Goal: Information Seeking & Learning: Find contact information

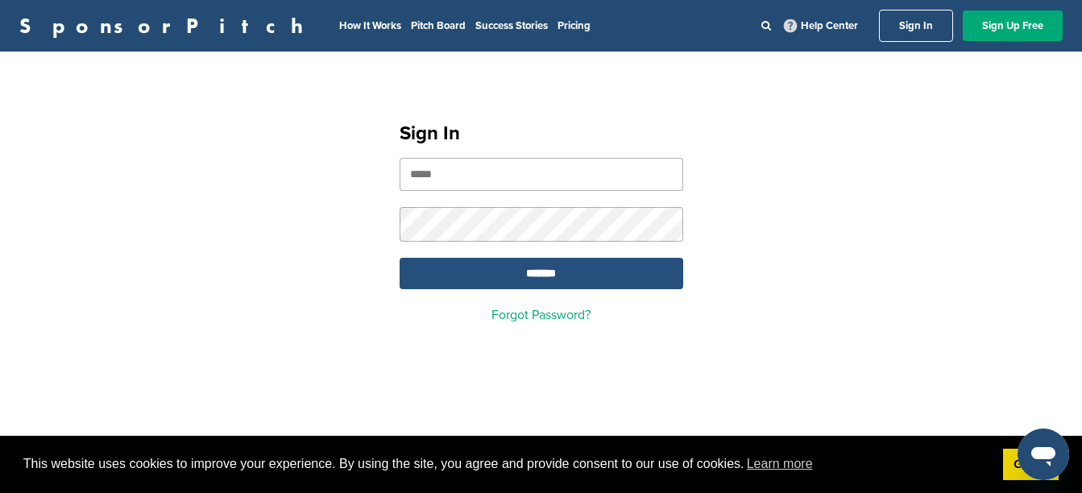
type input "**********"
click at [475, 277] on input "*******" at bounding box center [542, 273] width 284 height 31
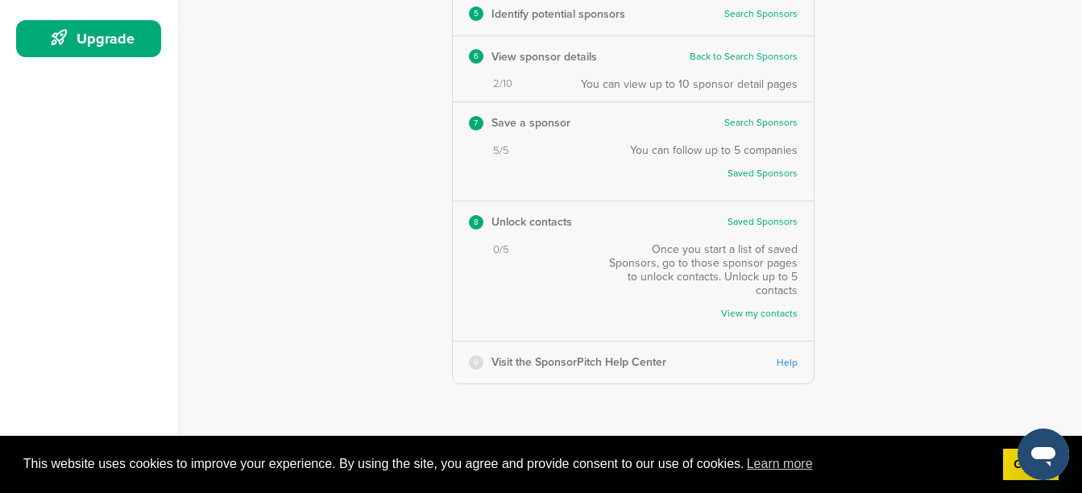
scroll to position [403, 0]
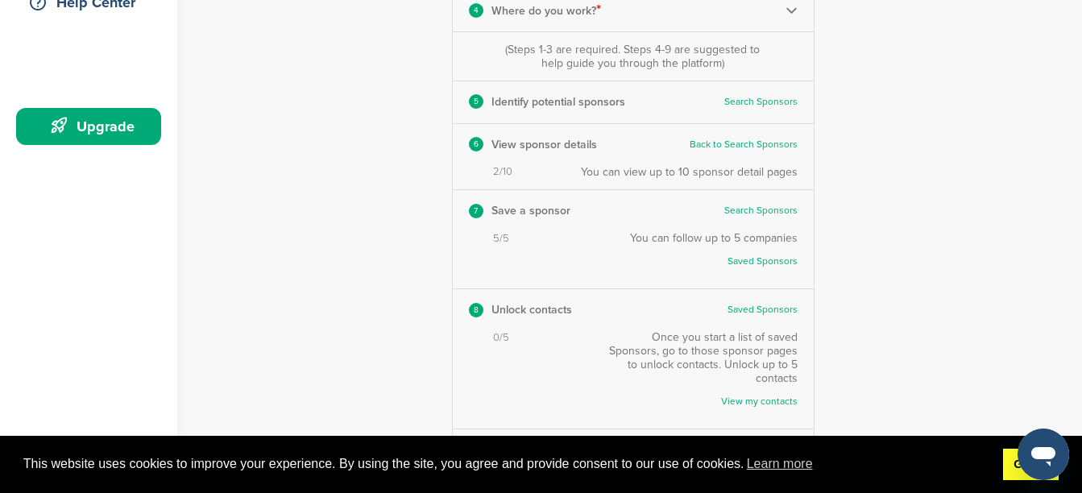
click at [1012, 467] on link "Got it!" at bounding box center [1031, 465] width 56 height 32
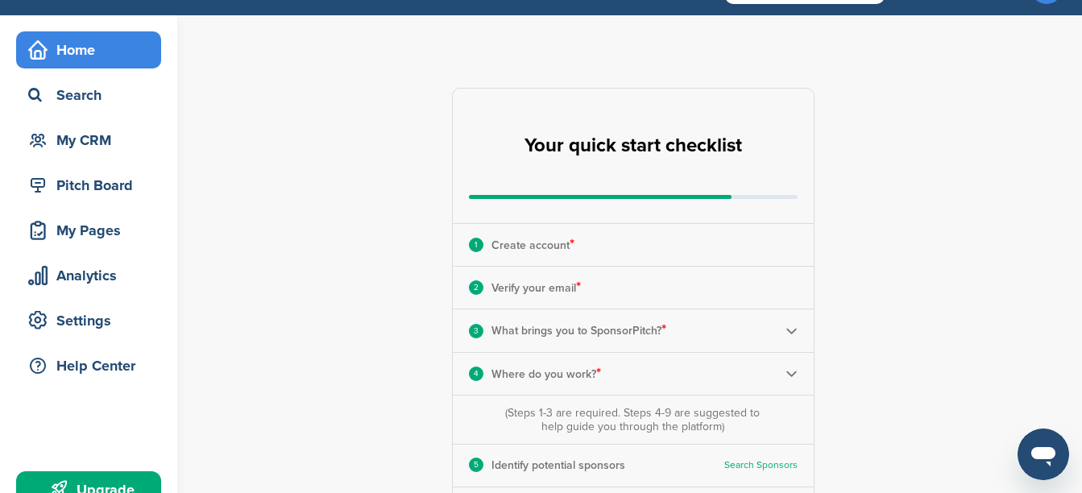
scroll to position [0, 0]
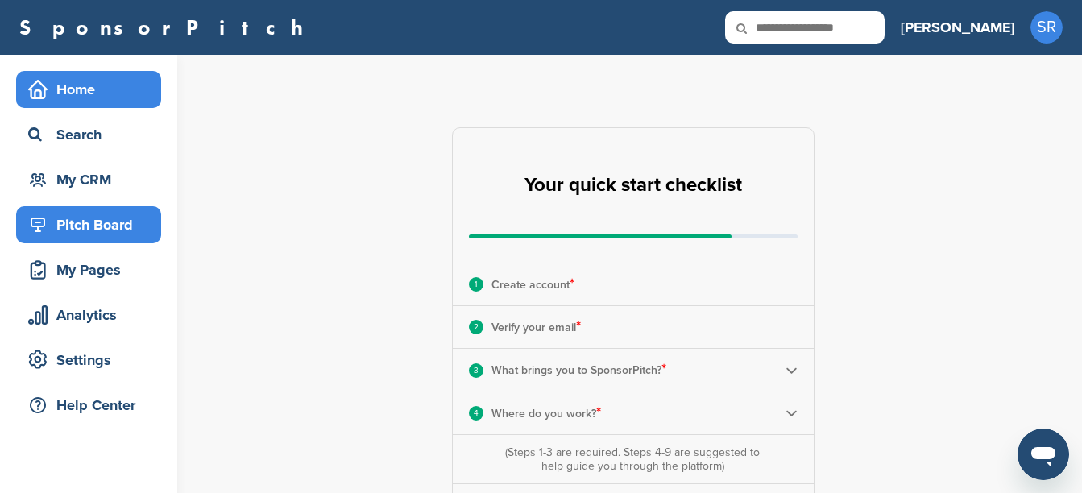
click at [100, 223] on div "Pitch Board" at bounding box center [92, 224] width 137 height 29
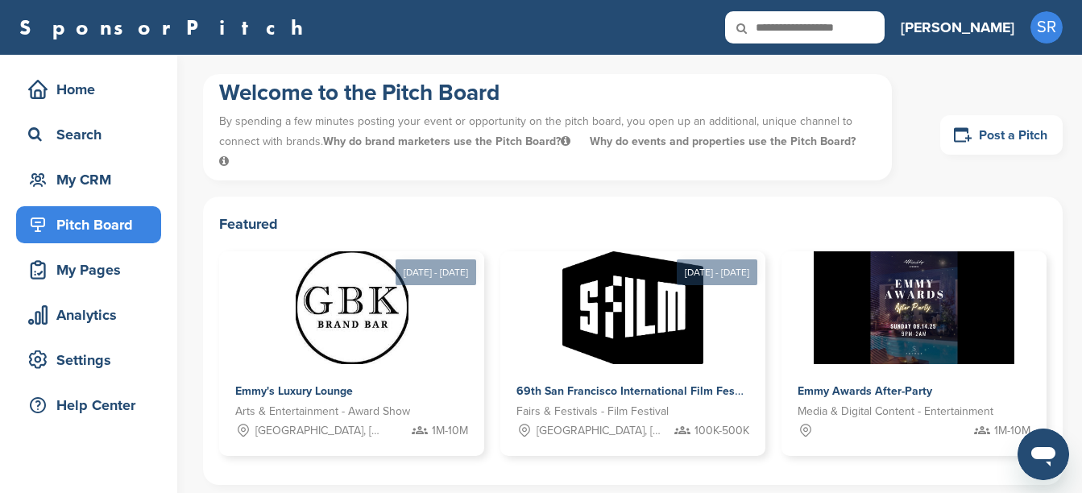
click at [975, 131] on link "Post a Pitch" at bounding box center [1001, 134] width 122 height 39
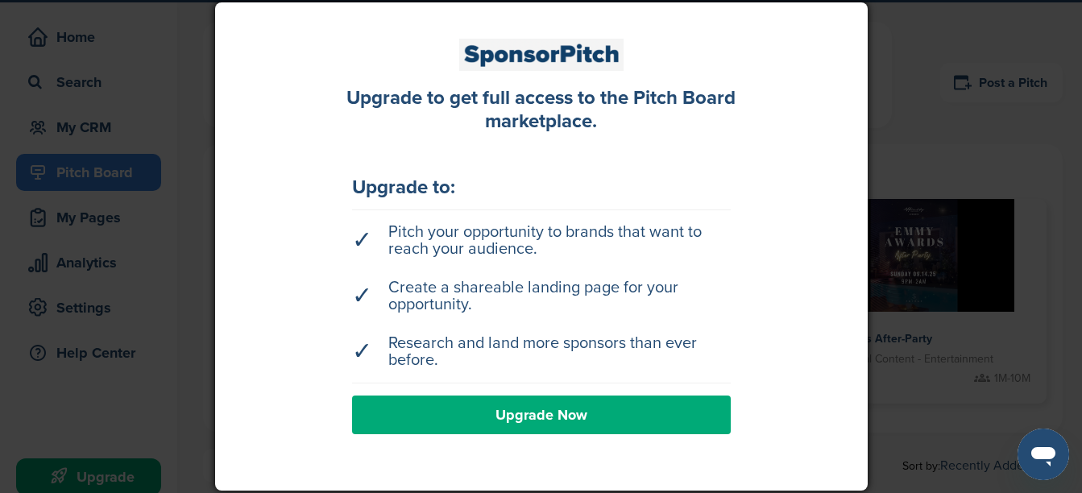
scroll to position [81, 0]
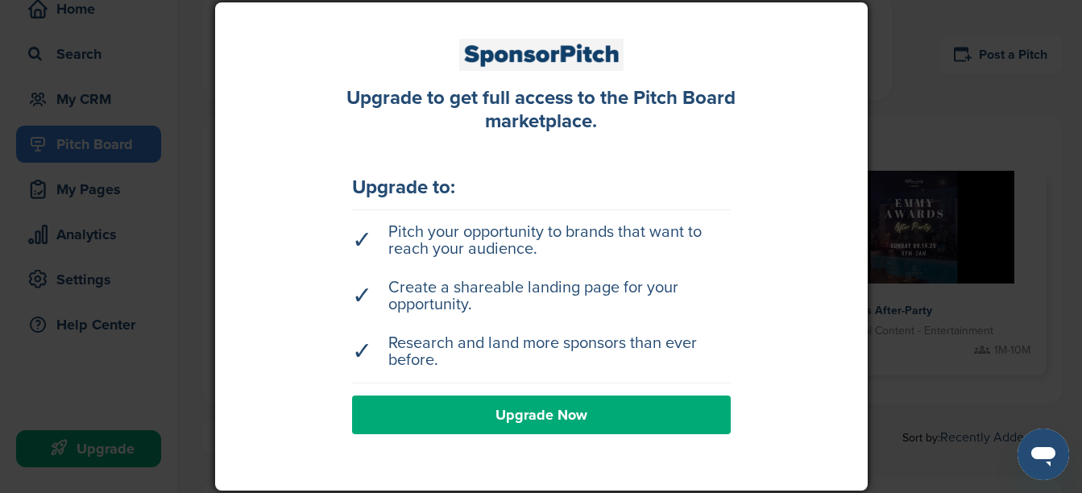
click at [487, 408] on link "Upgrade Now" at bounding box center [541, 415] width 379 height 39
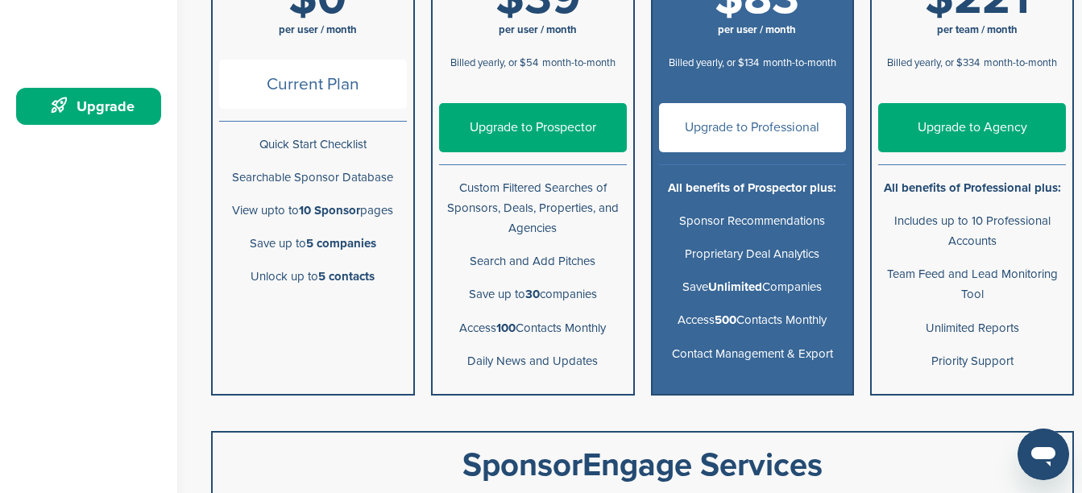
scroll to position [403, 0]
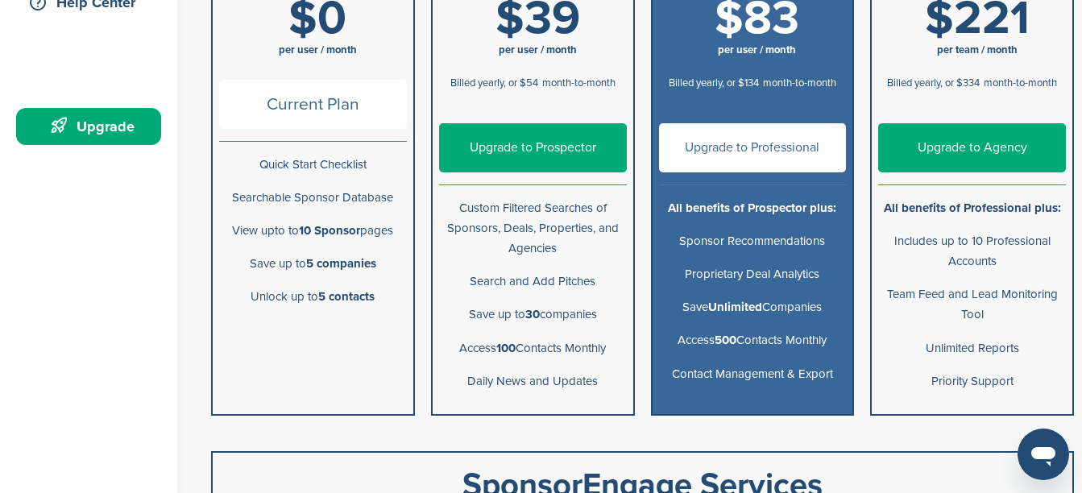
click at [512, 156] on link "Upgrade to Prospector" at bounding box center [533, 147] width 188 height 49
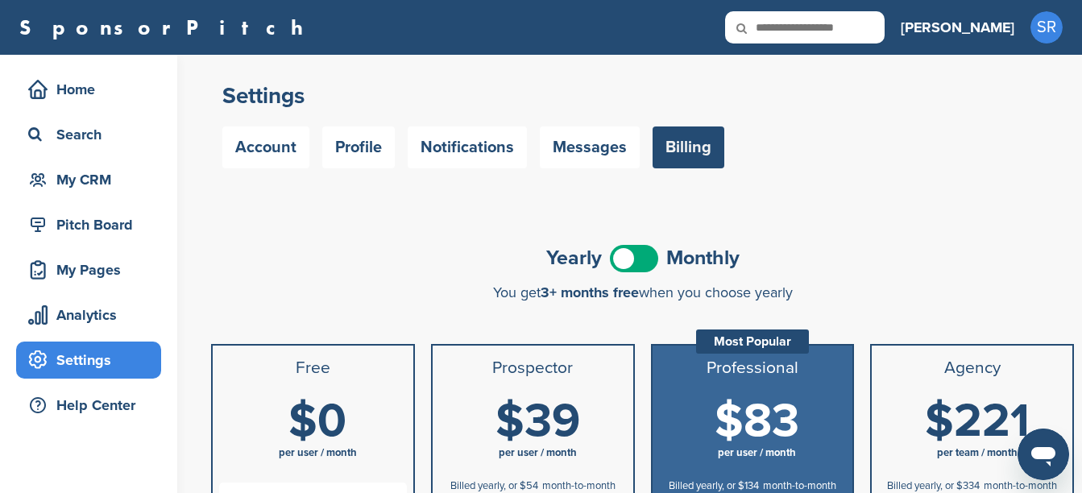
click at [645, 261] on span at bounding box center [634, 258] width 48 height 27
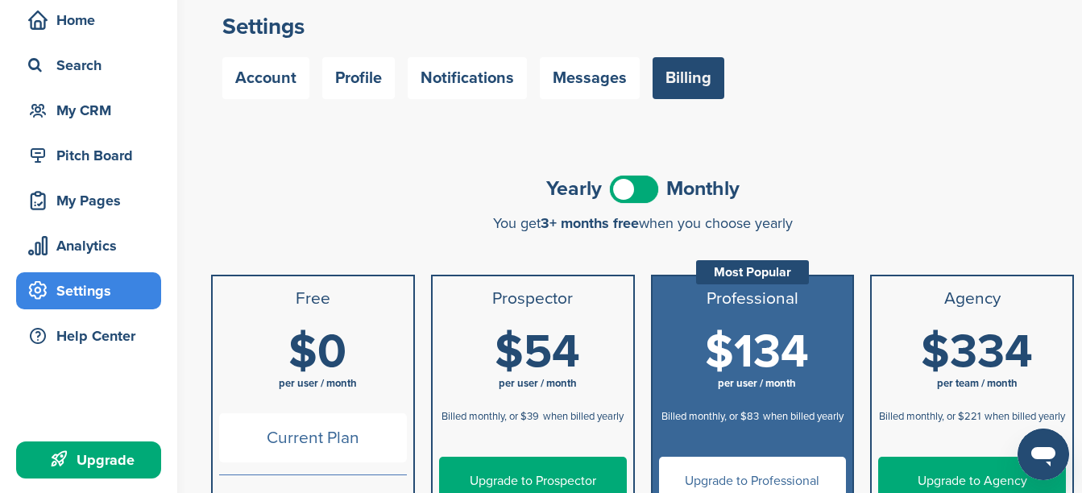
scroll to position [161, 0]
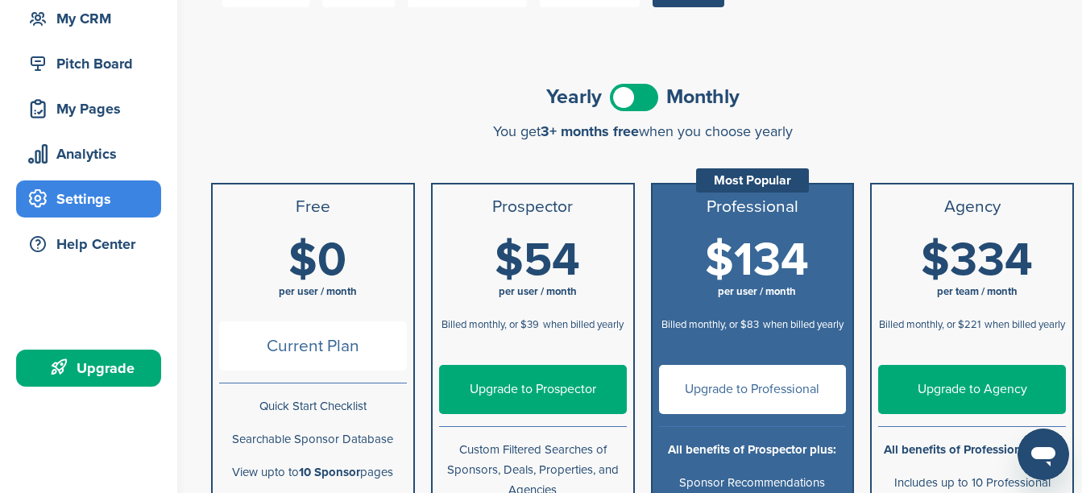
click at [531, 394] on link "Upgrade to Prospector" at bounding box center [533, 389] width 188 height 49
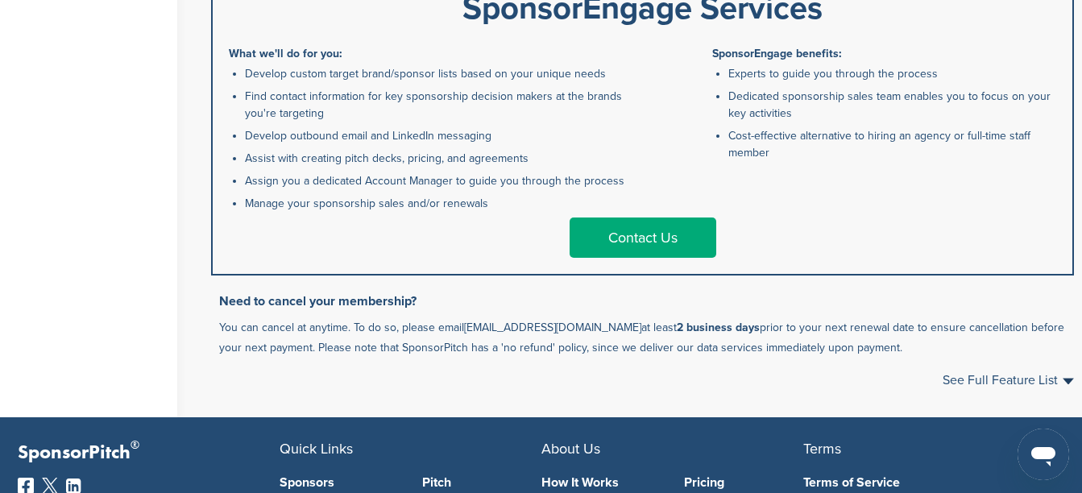
scroll to position [886, 0]
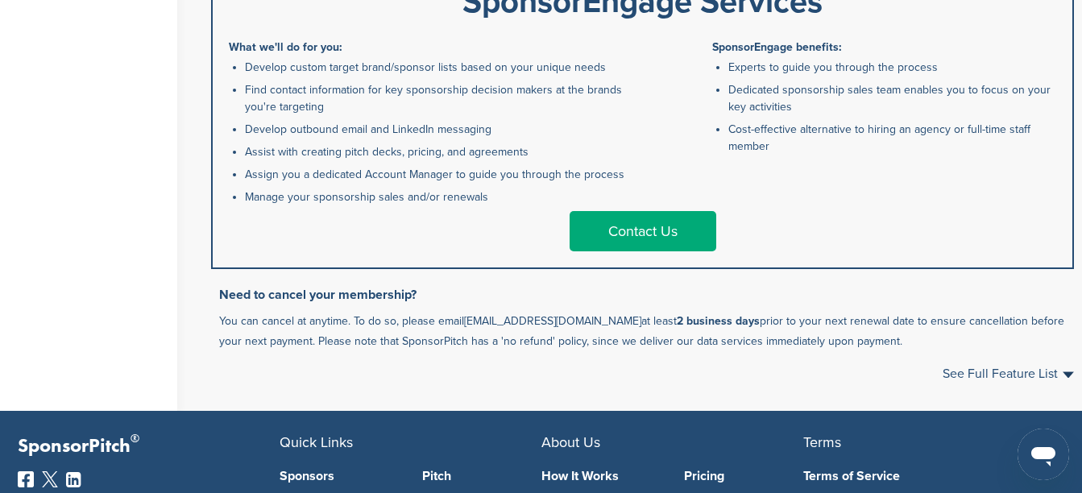
click at [635, 237] on link "Contact Us" at bounding box center [643, 231] width 147 height 40
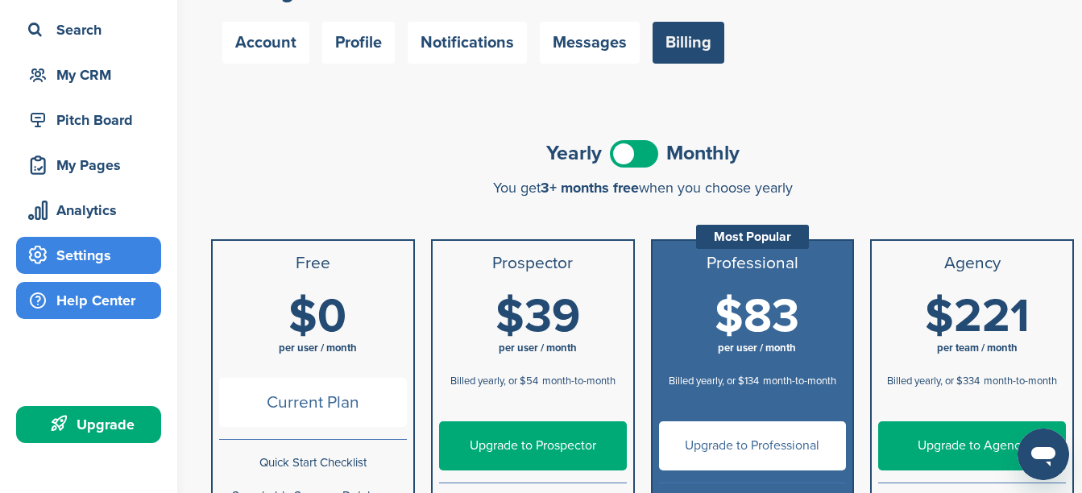
scroll to position [0, 0]
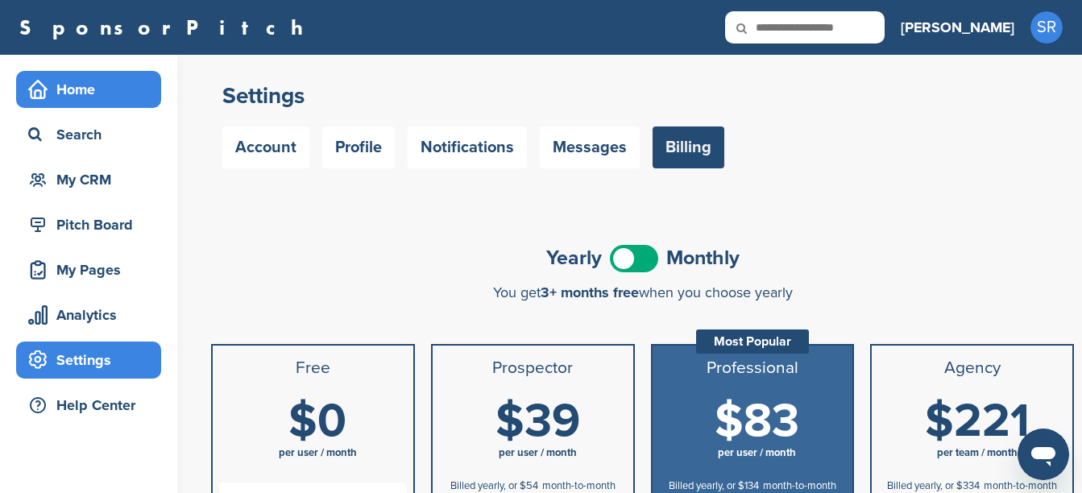
click at [54, 86] on div "Home" at bounding box center [92, 89] width 137 height 29
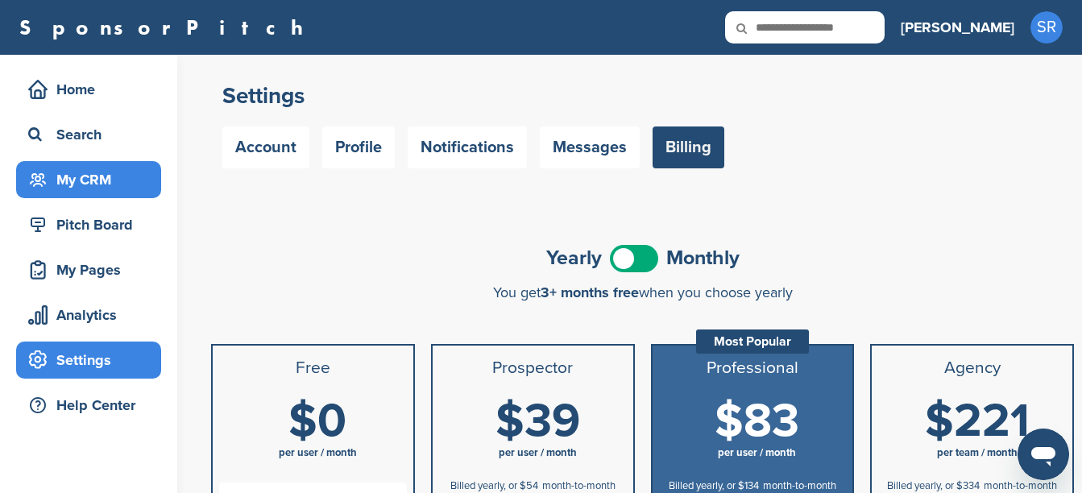
click at [60, 189] on div "My CRM" at bounding box center [92, 179] width 137 height 29
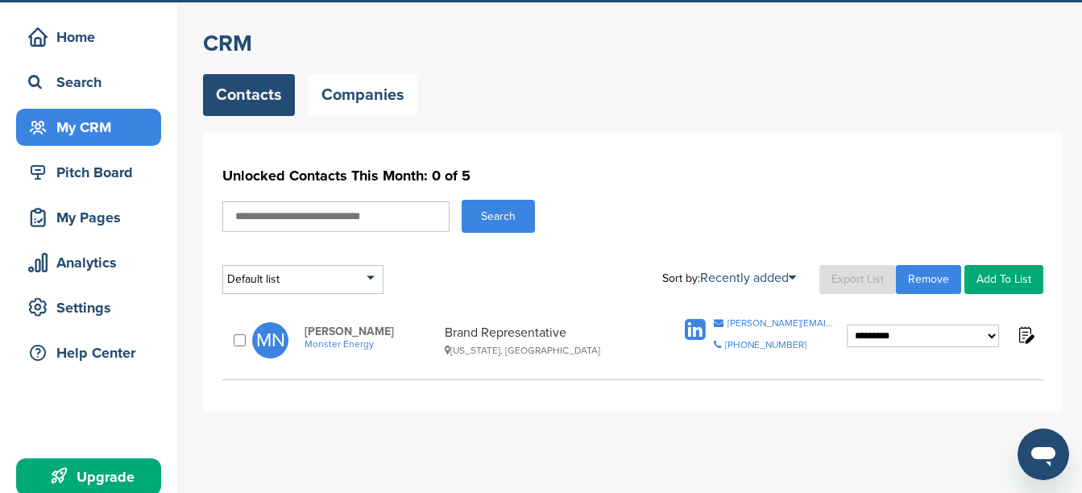
scroll to position [81, 0]
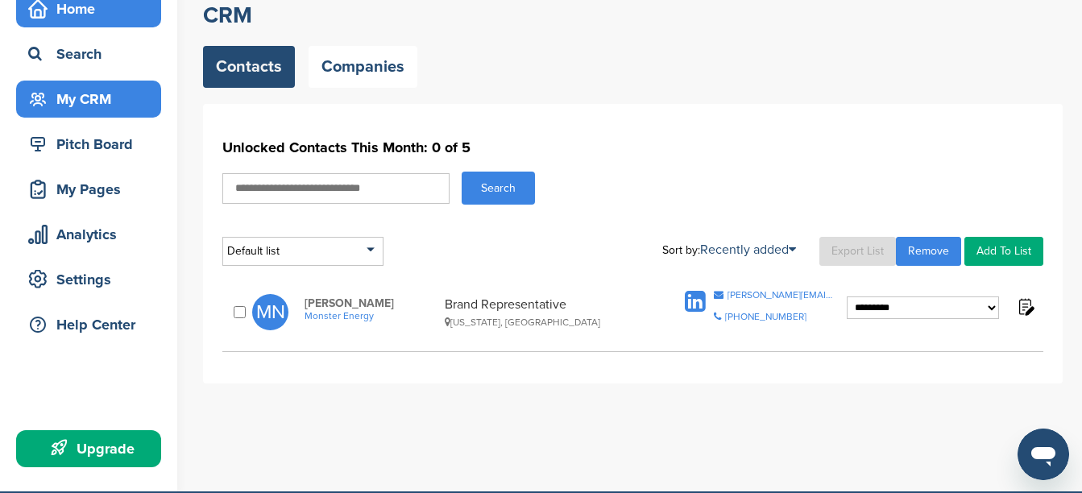
click at [98, 12] on div "Home" at bounding box center [92, 8] width 137 height 29
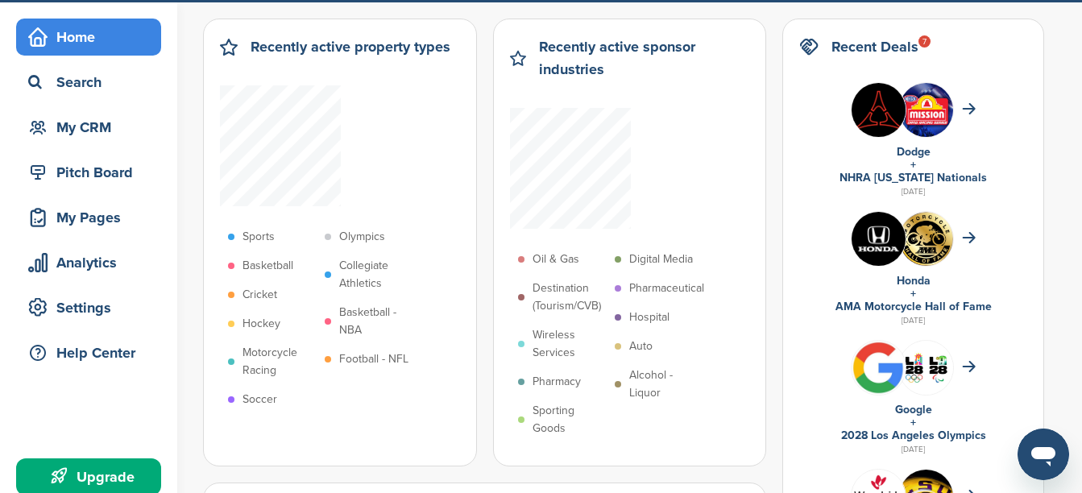
scroll to position [81, 0]
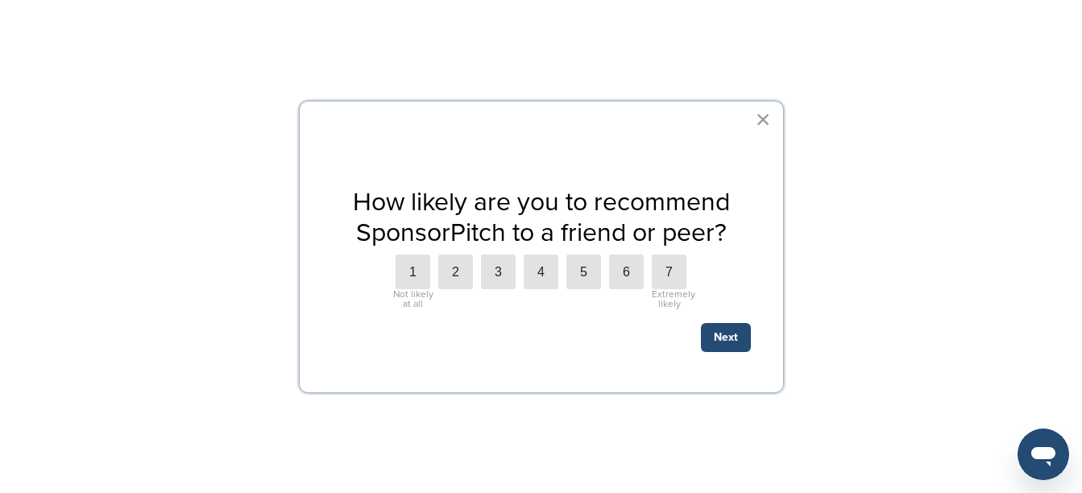
click at [761, 119] on button "×" at bounding box center [763, 119] width 15 height 26
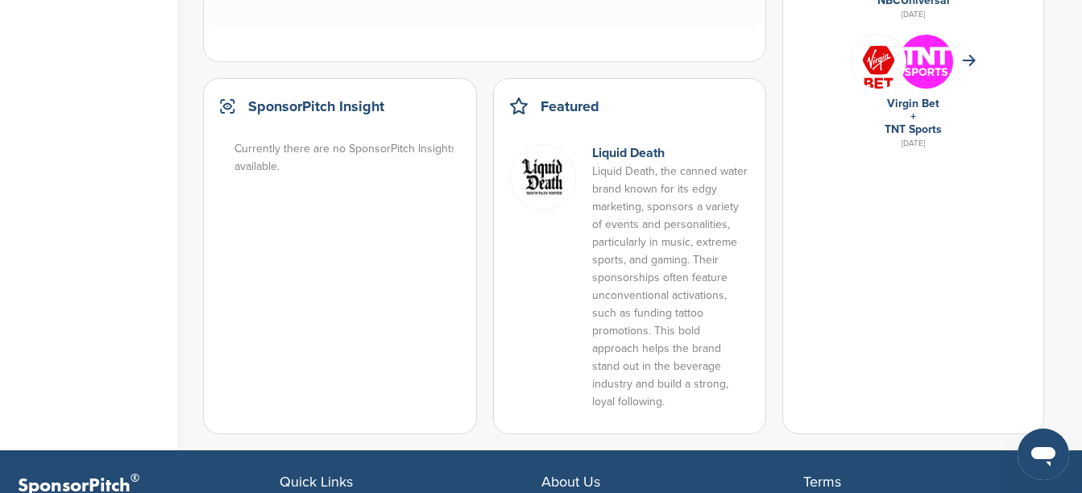
scroll to position [1289, 0]
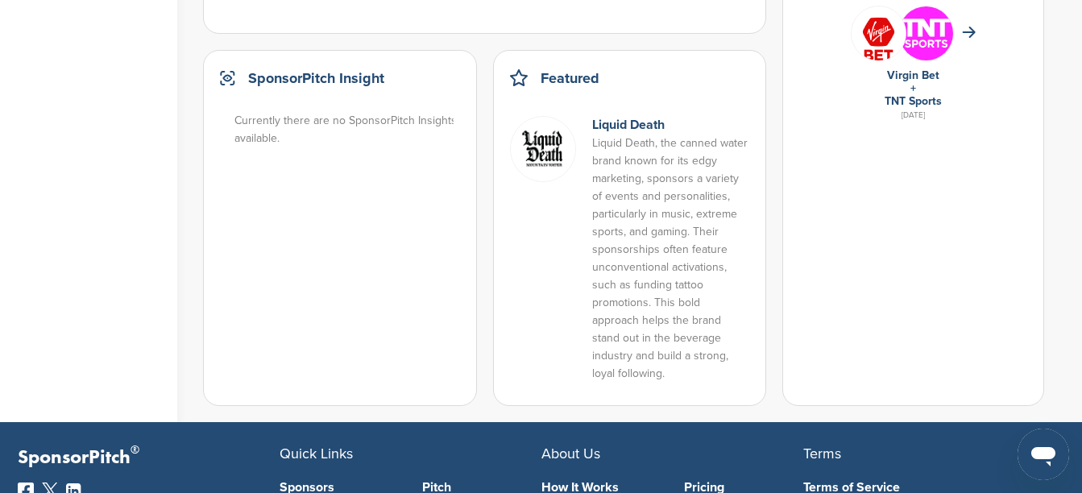
click at [538, 168] on img at bounding box center [543, 149] width 66 height 66
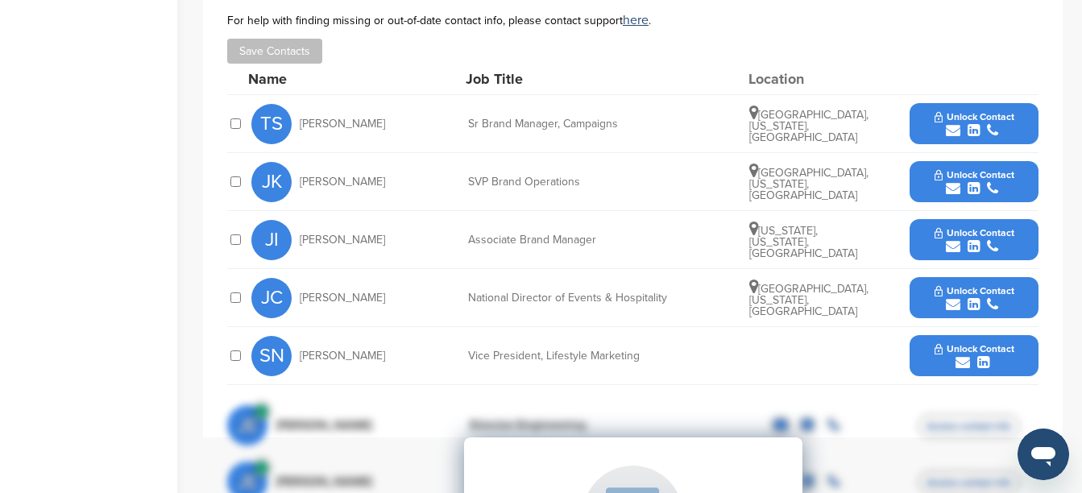
scroll to position [645, 0]
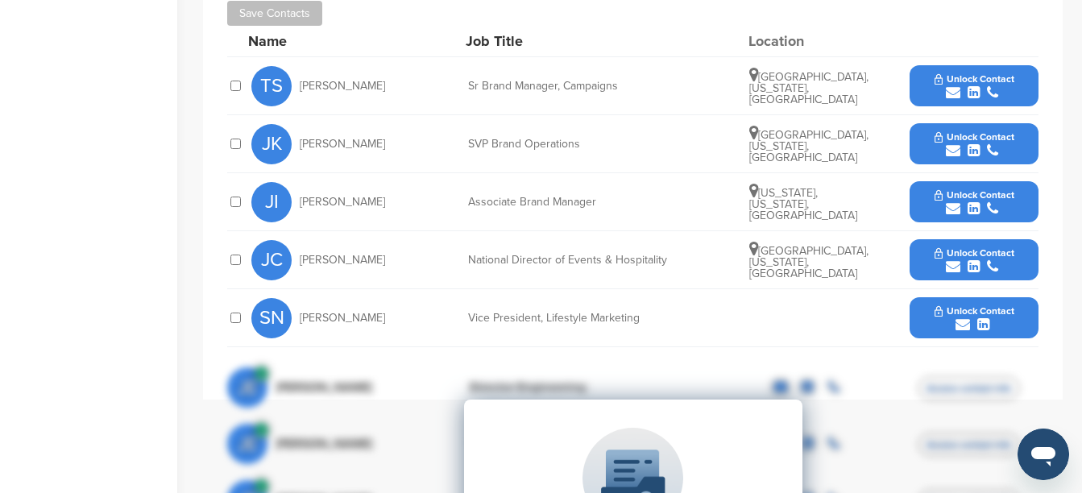
drag, startPoint x: 1004, startPoint y: 205, endPoint x: 945, endPoint y: 204, distance: 58.8
click at [945, 204] on div "submit" at bounding box center [975, 208] width 80 height 15
click at [936, 201] on button "View Contact" at bounding box center [974, 202] width 110 height 48
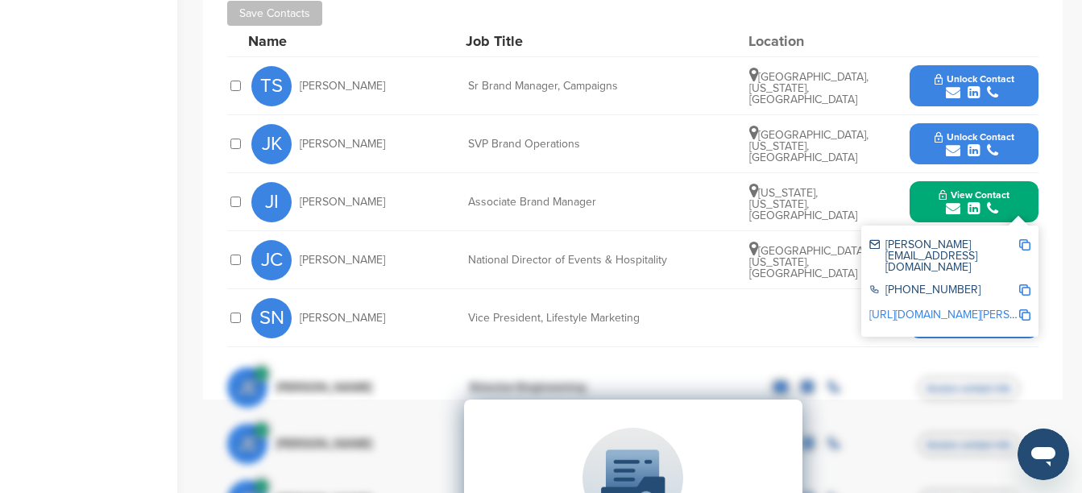
click at [1023, 243] on img at bounding box center [1024, 244] width 11 height 11
click at [134, 323] on div "Home Search My CRM Pitch Board My Pages Analytics Settings Help Center Upgrade" at bounding box center [88, 243] width 177 height 1666
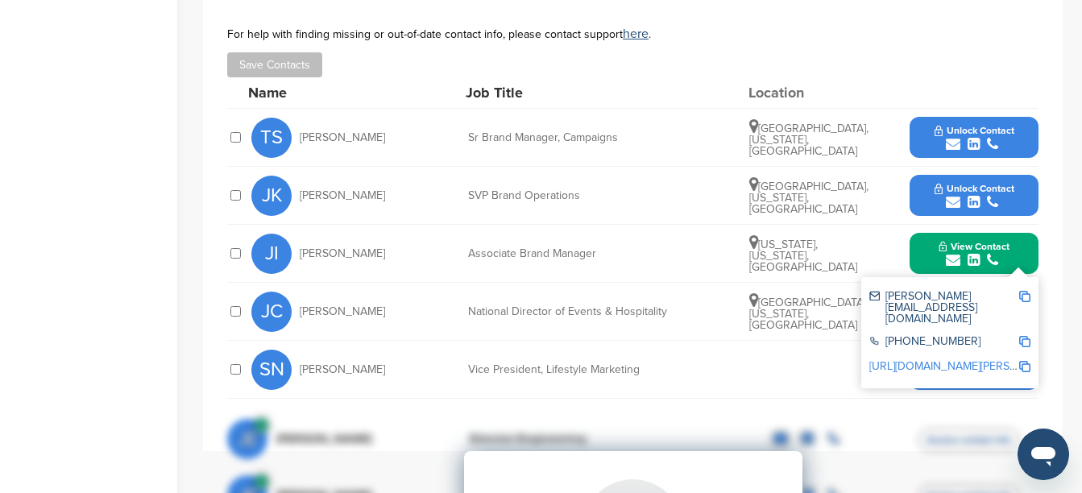
scroll to position [564, 0]
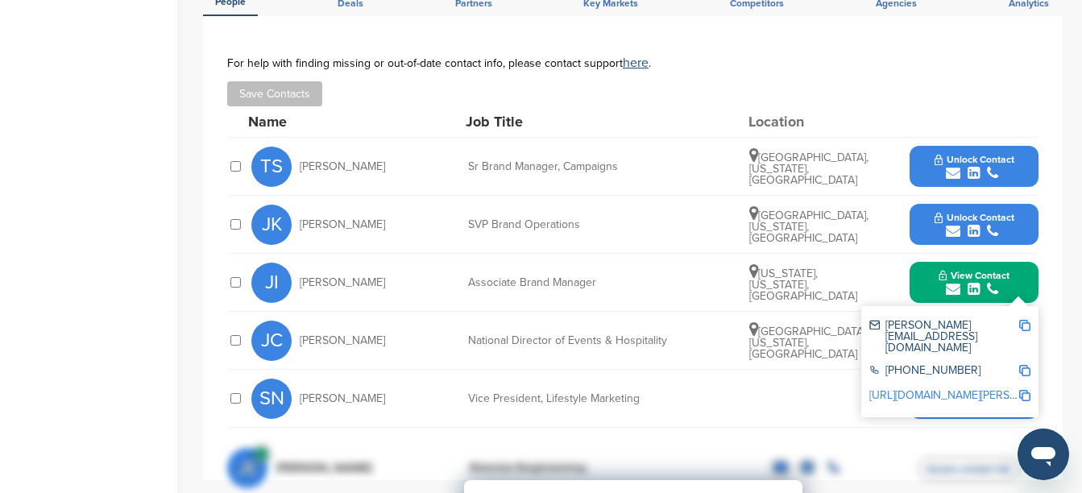
click at [125, 330] on div "Home Search My CRM Pitch Board My Pages Analytics Settings Help Center Upgrade" at bounding box center [88, 324] width 177 height 1666
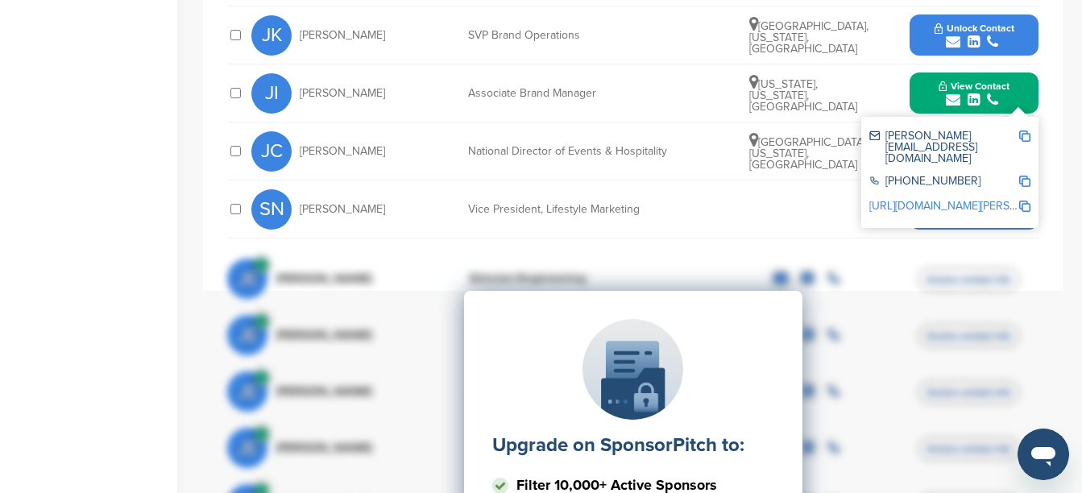
scroll to position [725, 0]
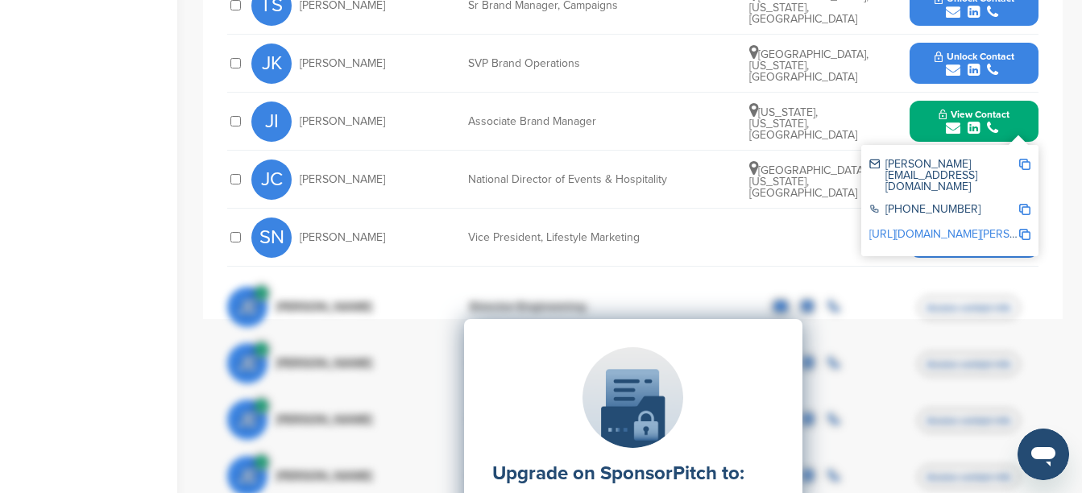
click at [1006, 52] on span "Unlock Contact" at bounding box center [975, 56] width 80 height 11
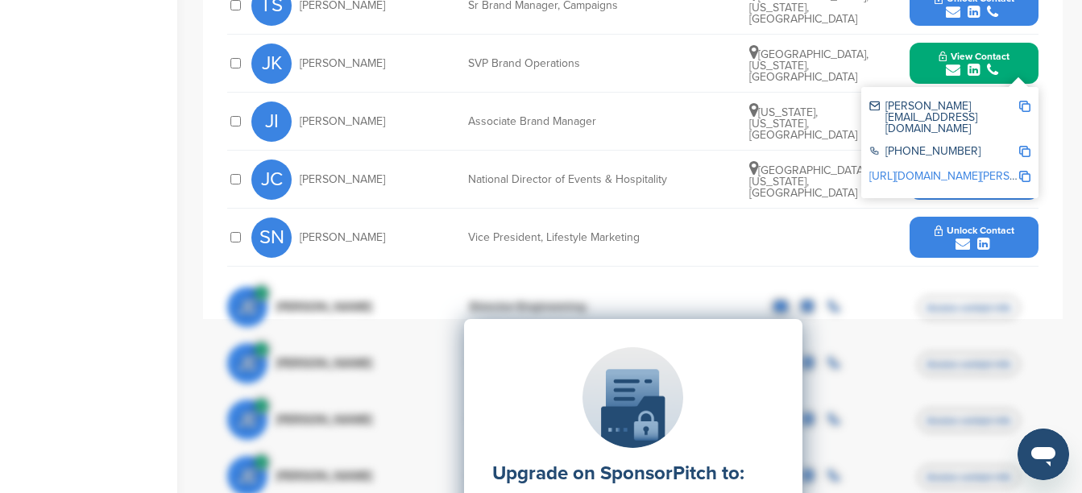
click at [1023, 106] on img at bounding box center [1024, 106] width 11 height 11
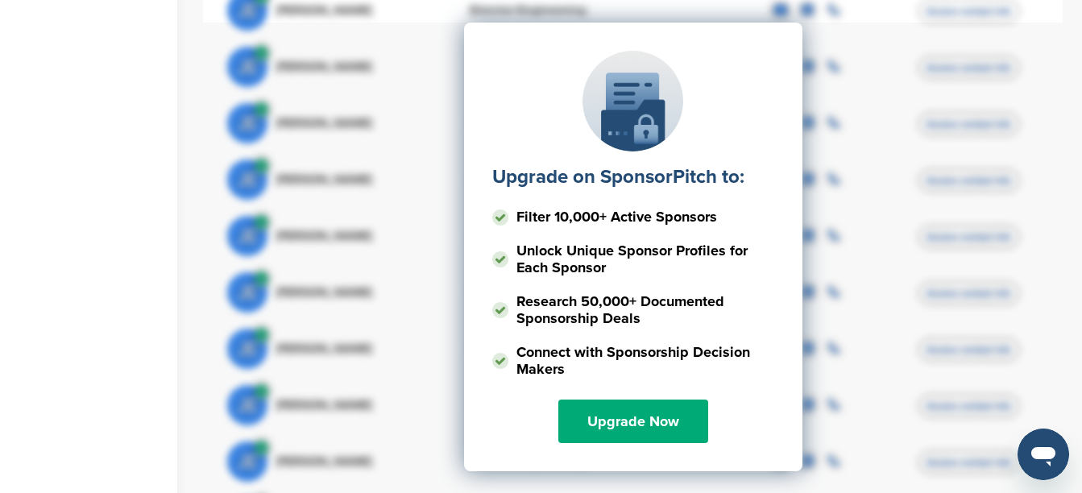
scroll to position [1128, 0]
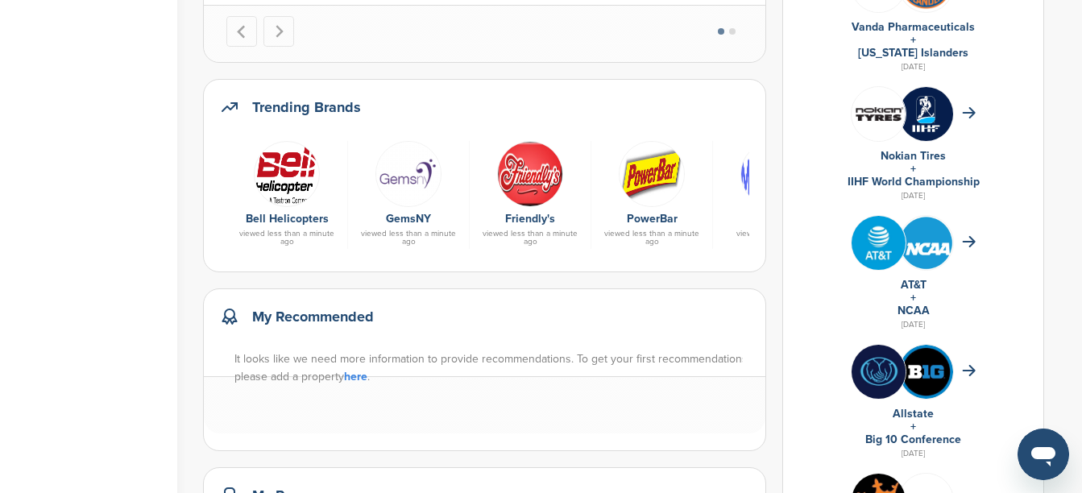
scroll to position [645, 0]
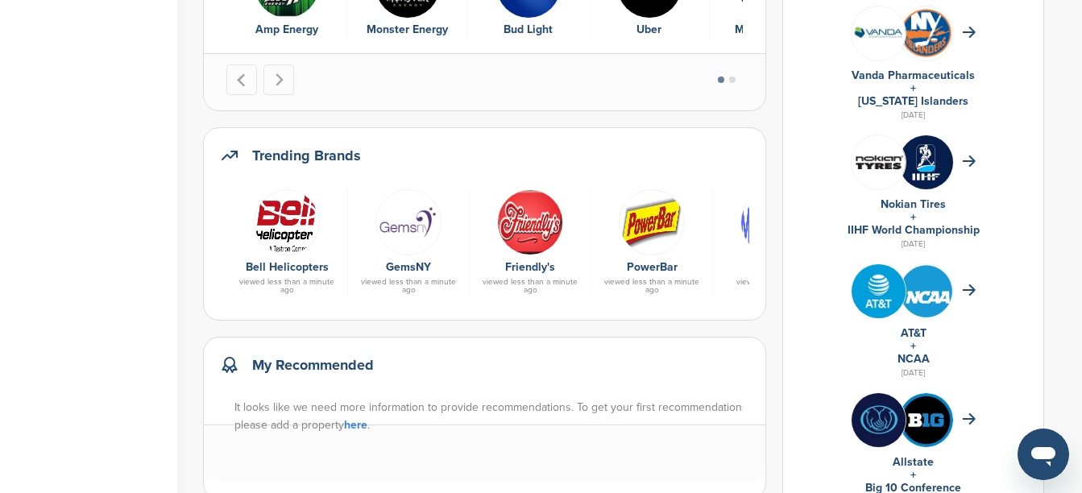
click at [294, 147] on h2 "Trending Brands" at bounding box center [306, 155] width 109 height 23
click at [229, 154] on icon at bounding box center [229, 155] width 19 height 19
drag, startPoint x: 612, startPoint y: 178, endPoint x: 742, endPoint y: 214, distance: 134.5
click at [744, 214] on div "Trending Brands Bell Helicopters viewed less than a minute ago GemsNY viewed le…" at bounding box center [484, 223] width 563 height 193
drag, startPoint x: 742, startPoint y: 214, endPoint x: 707, endPoint y: 176, distance: 51.3
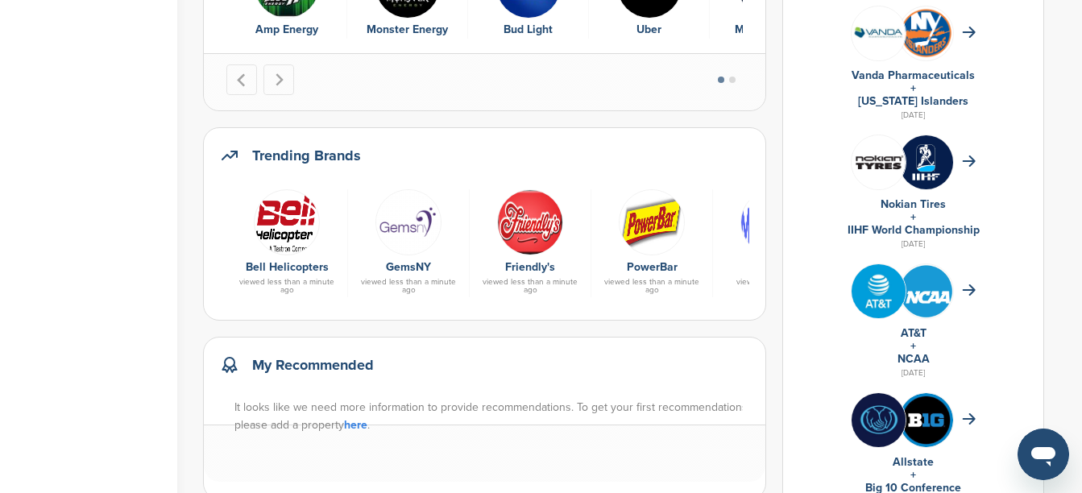
click at [707, 176] on div "Trending Brands" at bounding box center [484, 163] width 529 height 39
click at [706, 176] on div "Trending Brands" at bounding box center [484, 163] width 529 height 39
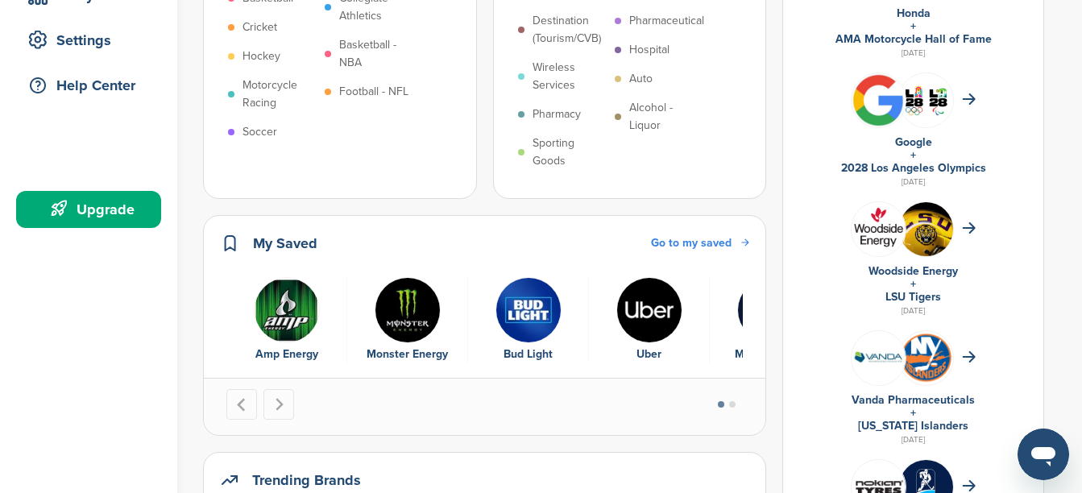
scroll to position [242, 0]
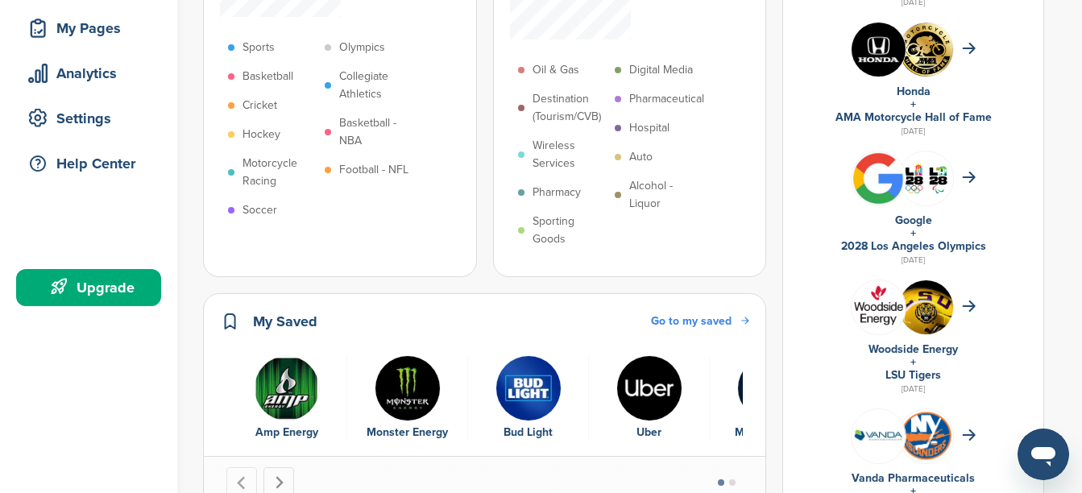
click at [280, 483] on icon "Next slide" at bounding box center [279, 483] width 14 height 14
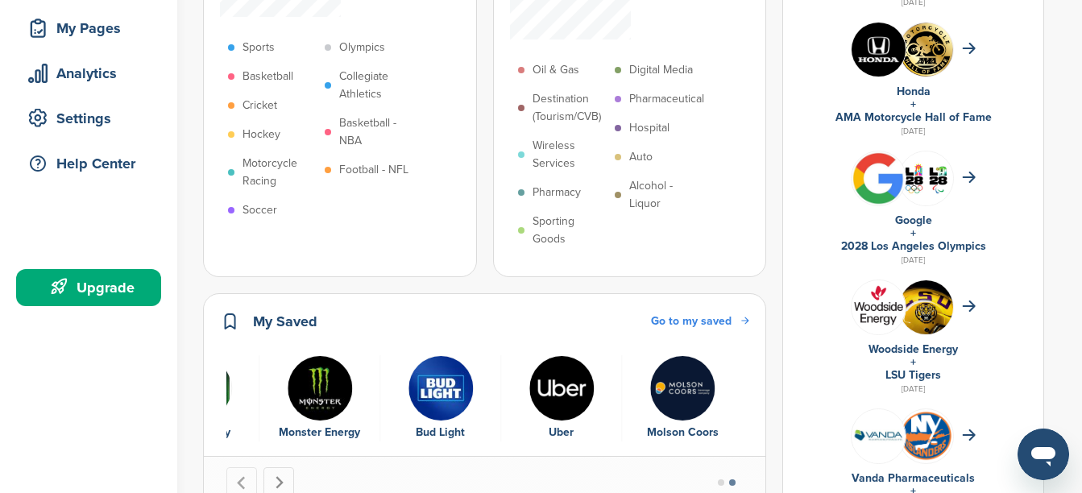
click at [280, 483] on icon "Go to first slide" at bounding box center [279, 483] width 14 height 14
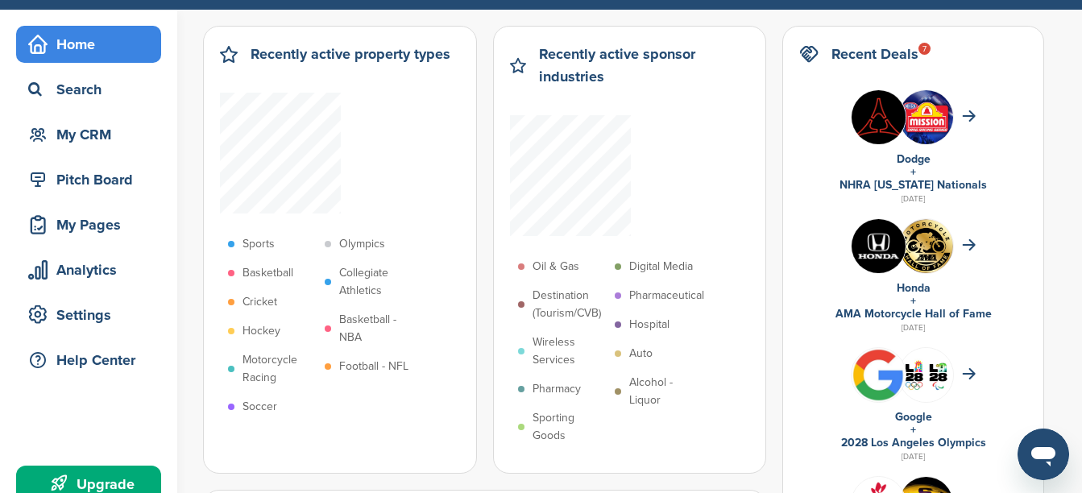
scroll to position [81, 0]
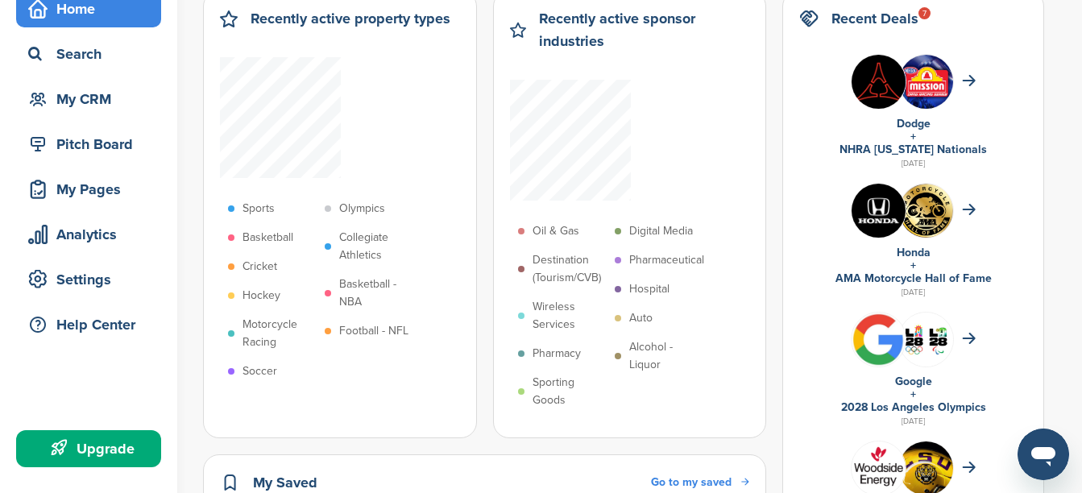
click at [647, 342] on p "Alcohol - Liquor" at bounding box center [666, 355] width 74 height 35
click at [646, 347] on p "Alcohol - Liquor" at bounding box center [666, 355] width 74 height 35
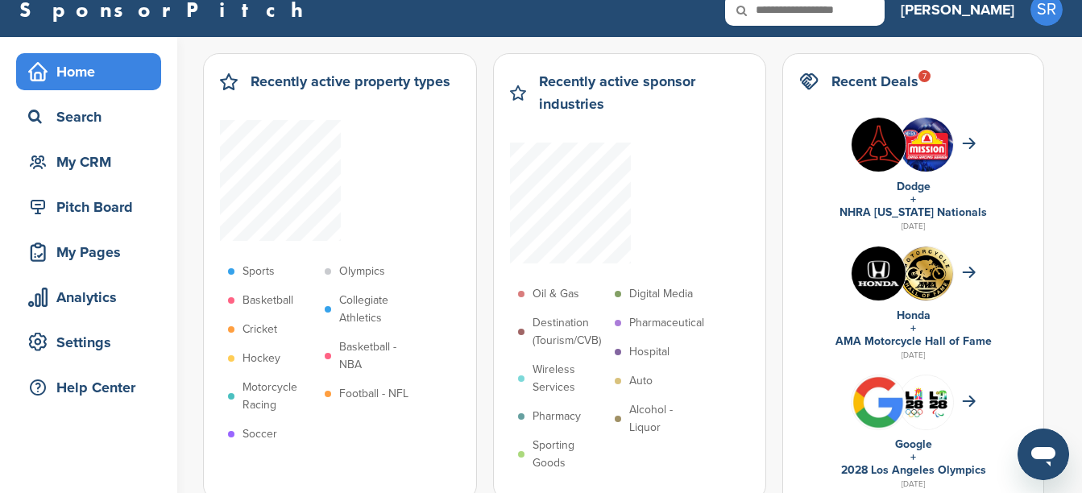
scroll to position [0, 0]
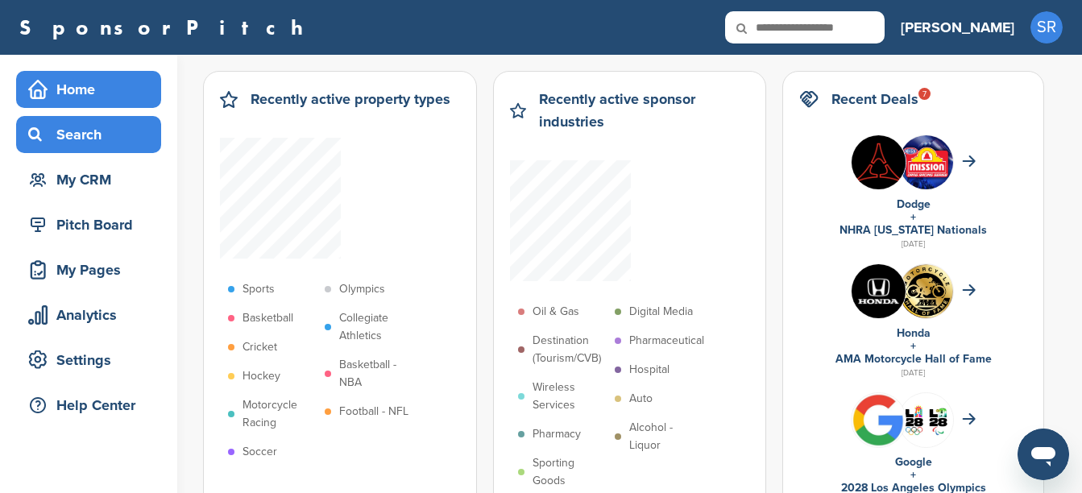
click at [90, 127] on div "Search" at bounding box center [92, 134] width 137 height 29
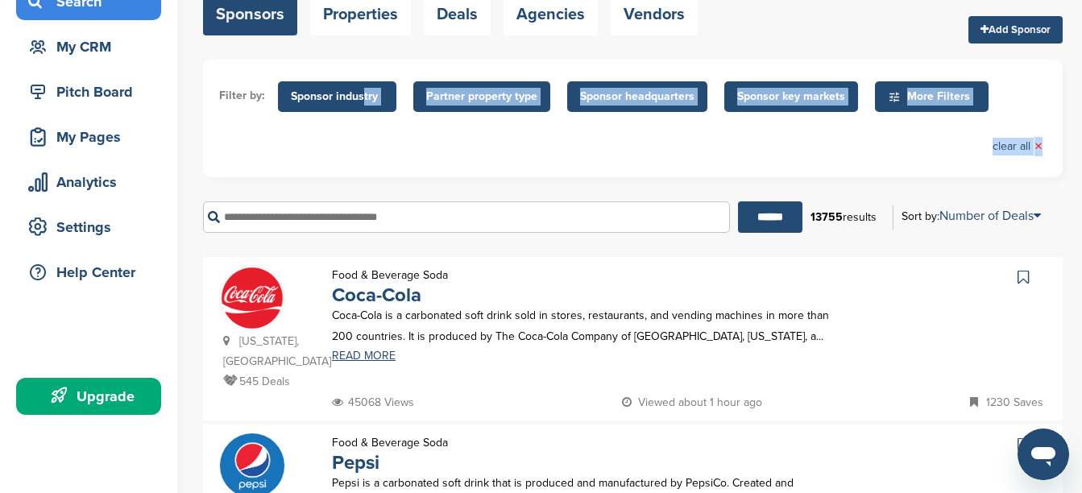
scroll to position [161, 0]
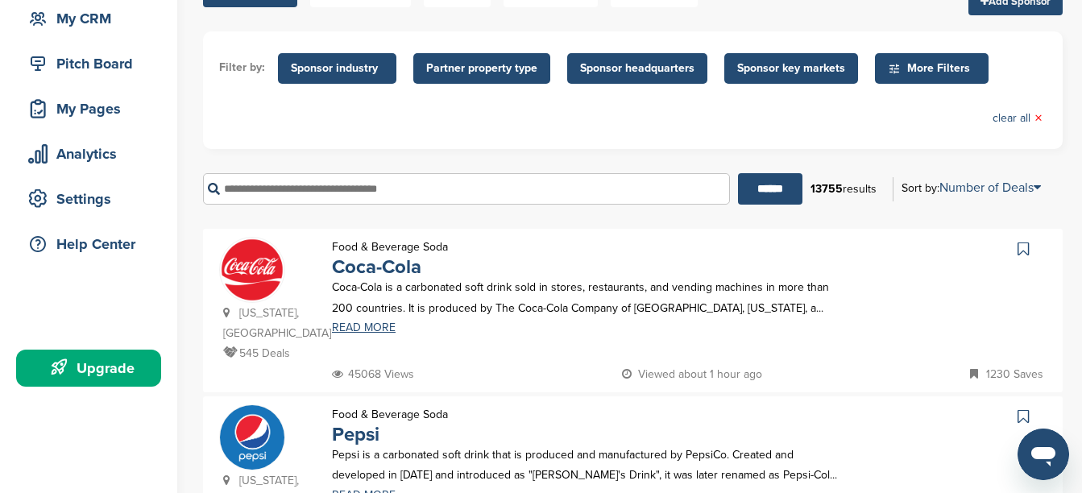
click at [539, 210] on div "****** 13755 results Sort by: Number of Deals Sponsor Name Recently Added Numbe…" at bounding box center [633, 189] width 860 height 56
click at [770, 68] on span "Sponsor key markets" at bounding box center [791, 69] width 108 height 18
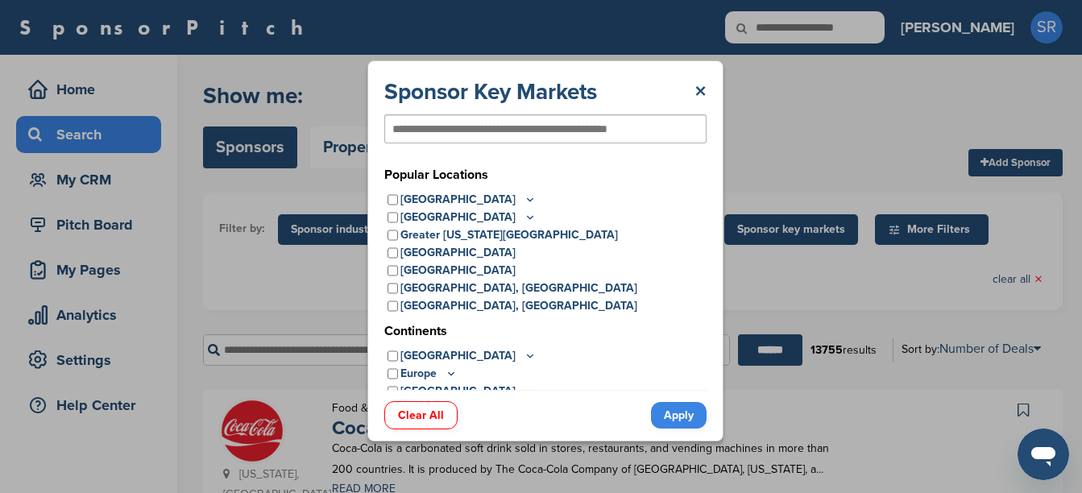
scroll to position [0, 0]
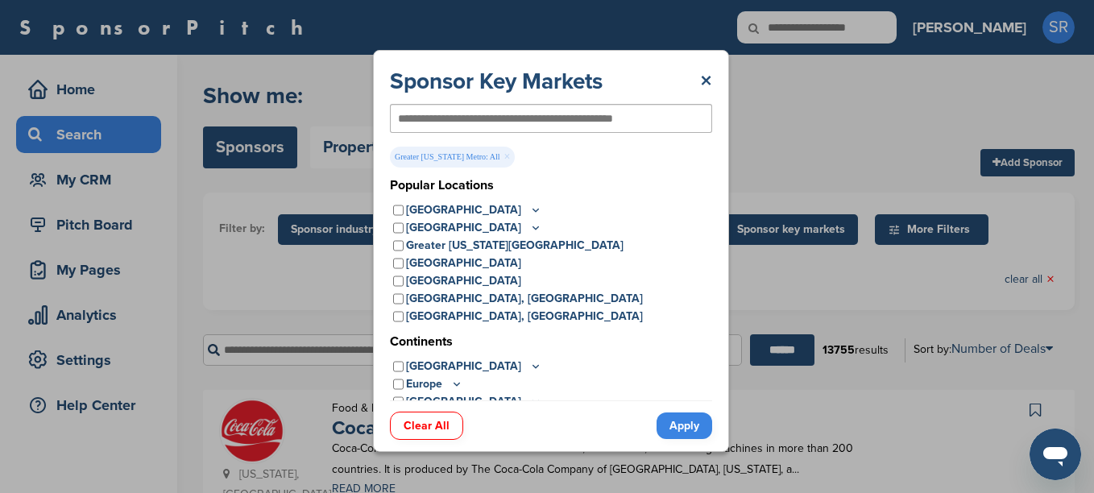
click at [676, 422] on link "Apply" at bounding box center [685, 426] width 56 height 27
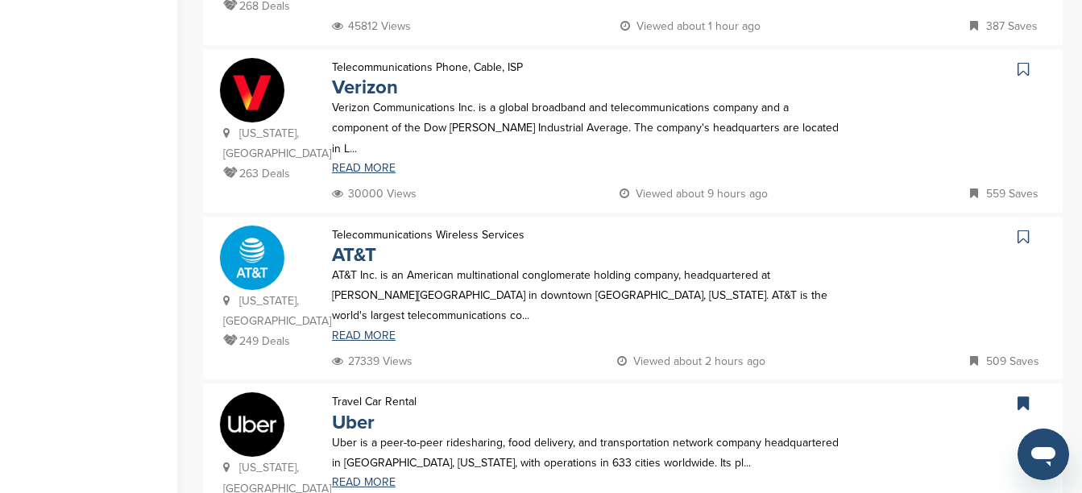
scroll to position [1612, 0]
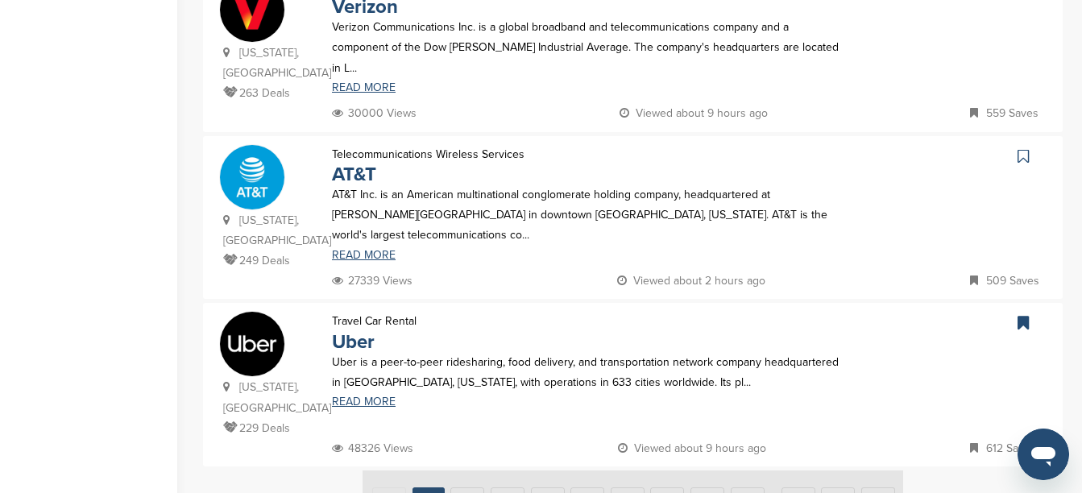
click at [469, 471] on img at bounding box center [633, 501] width 541 height 60
click at [467, 471] on img at bounding box center [633, 501] width 541 height 60
click at [463, 471] on img at bounding box center [633, 501] width 541 height 60
click at [469, 471] on img at bounding box center [633, 501] width 541 height 60
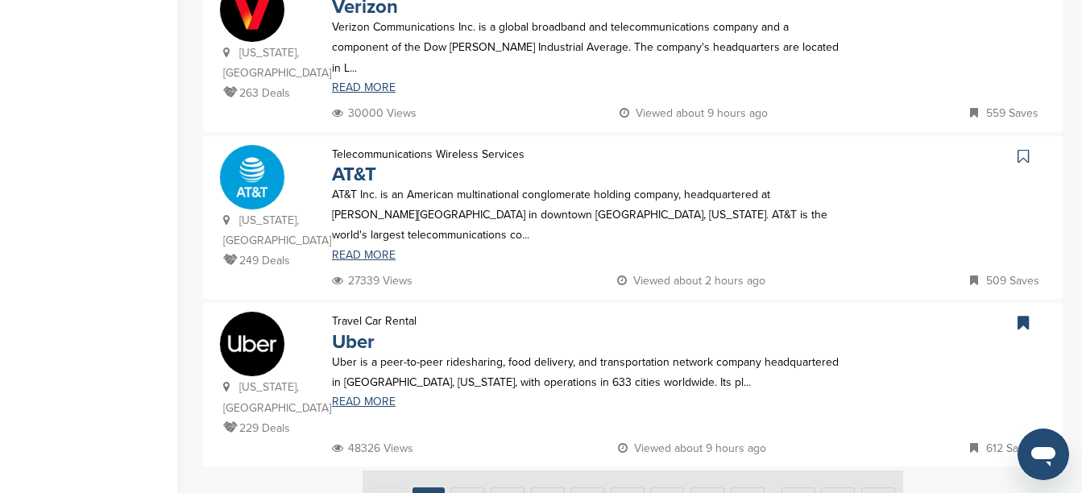
click at [469, 471] on img at bounding box center [633, 501] width 541 height 60
click at [475, 471] on img at bounding box center [633, 501] width 541 height 60
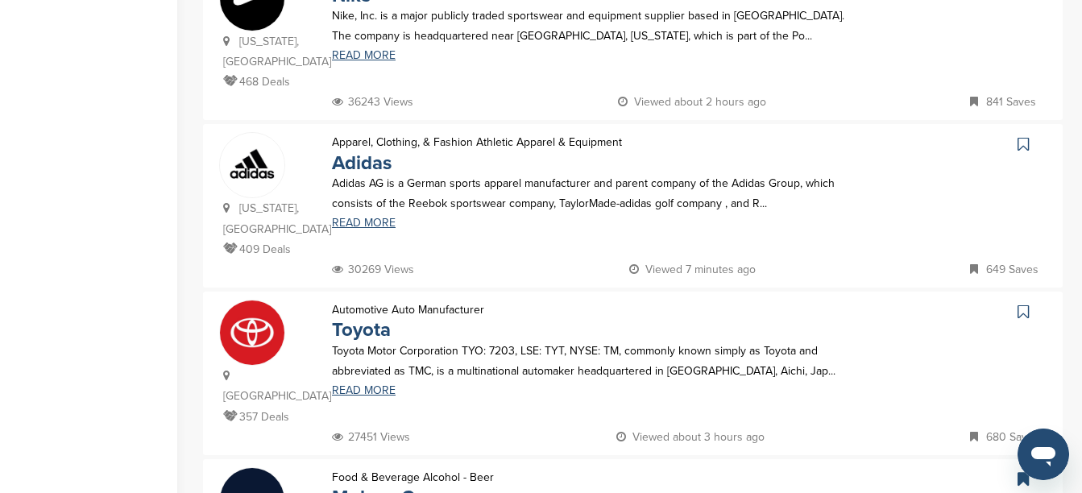
scroll to position [886, 0]
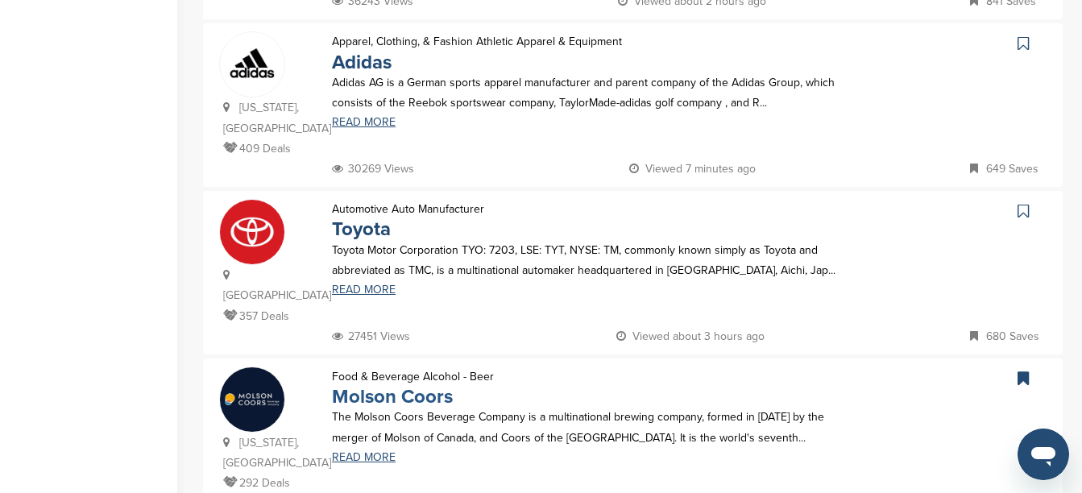
click at [355, 385] on link "Molson Coors" at bounding box center [392, 396] width 121 height 23
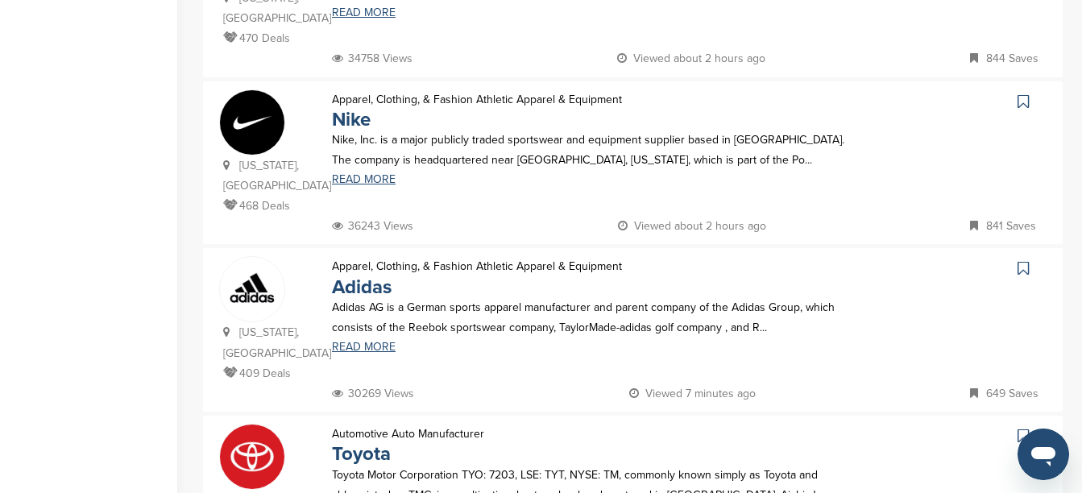
scroll to position [403, 0]
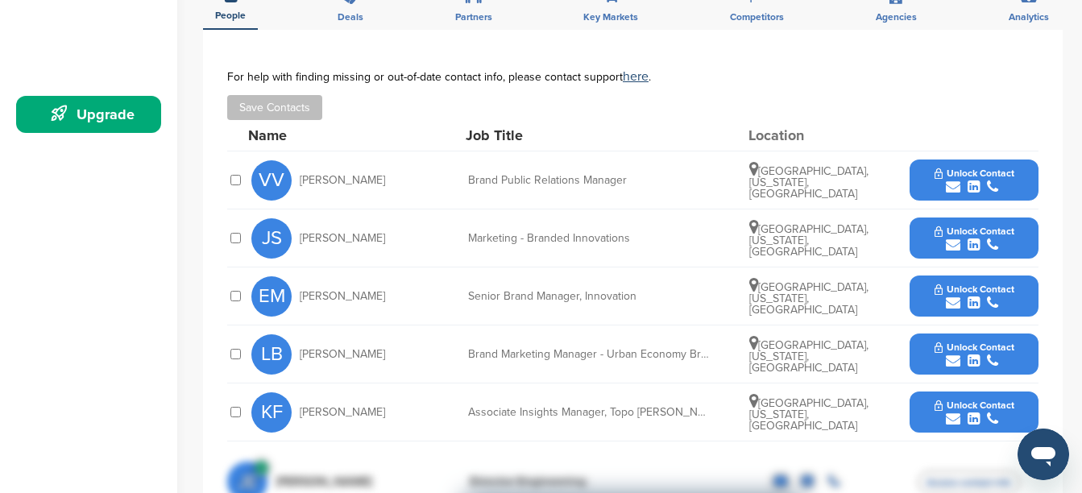
scroll to position [403, 0]
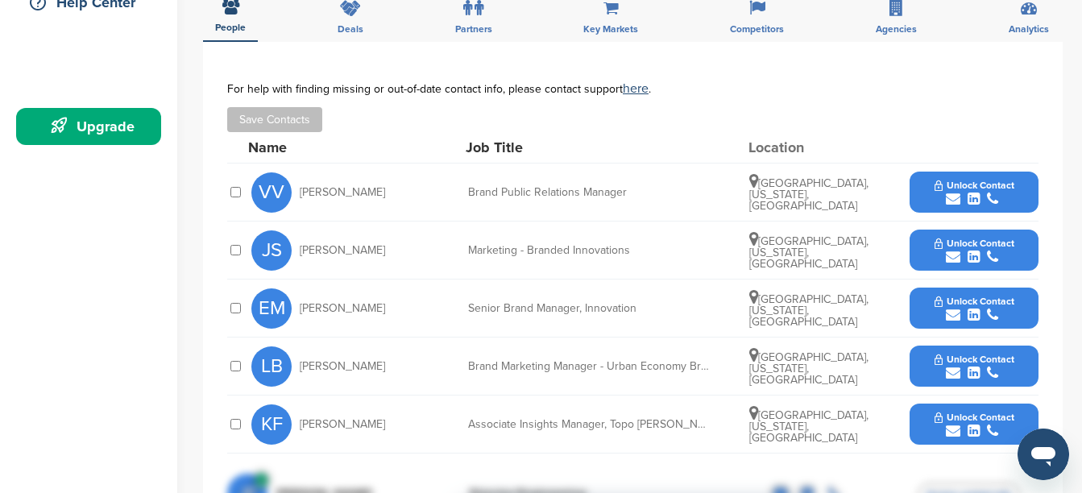
click at [935, 238] on span "Unlock Contact" at bounding box center [975, 243] width 80 height 11
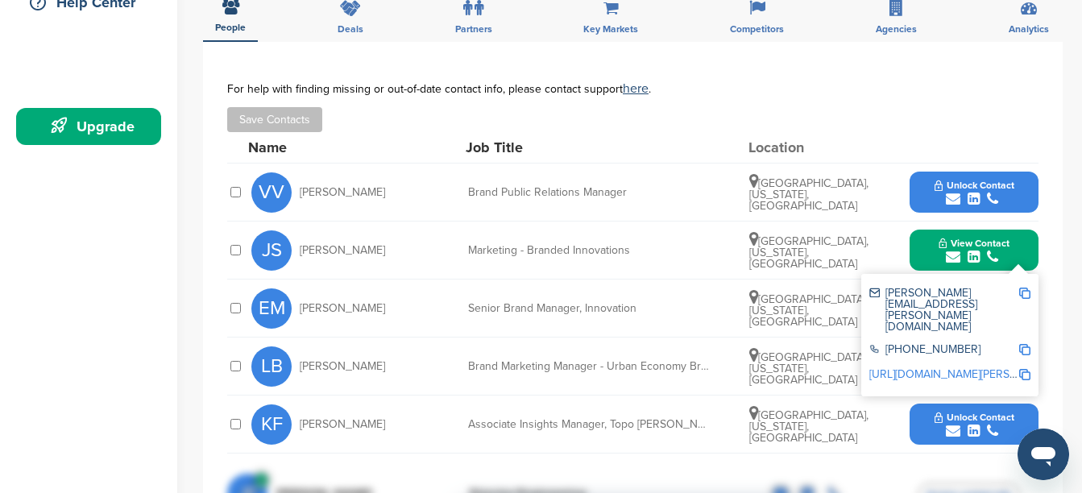
click at [1027, 288] on img at bounding box center [1024, 293] width 11 height 11
